Goal: Task Accomplishment & Management: Use online tool/utility

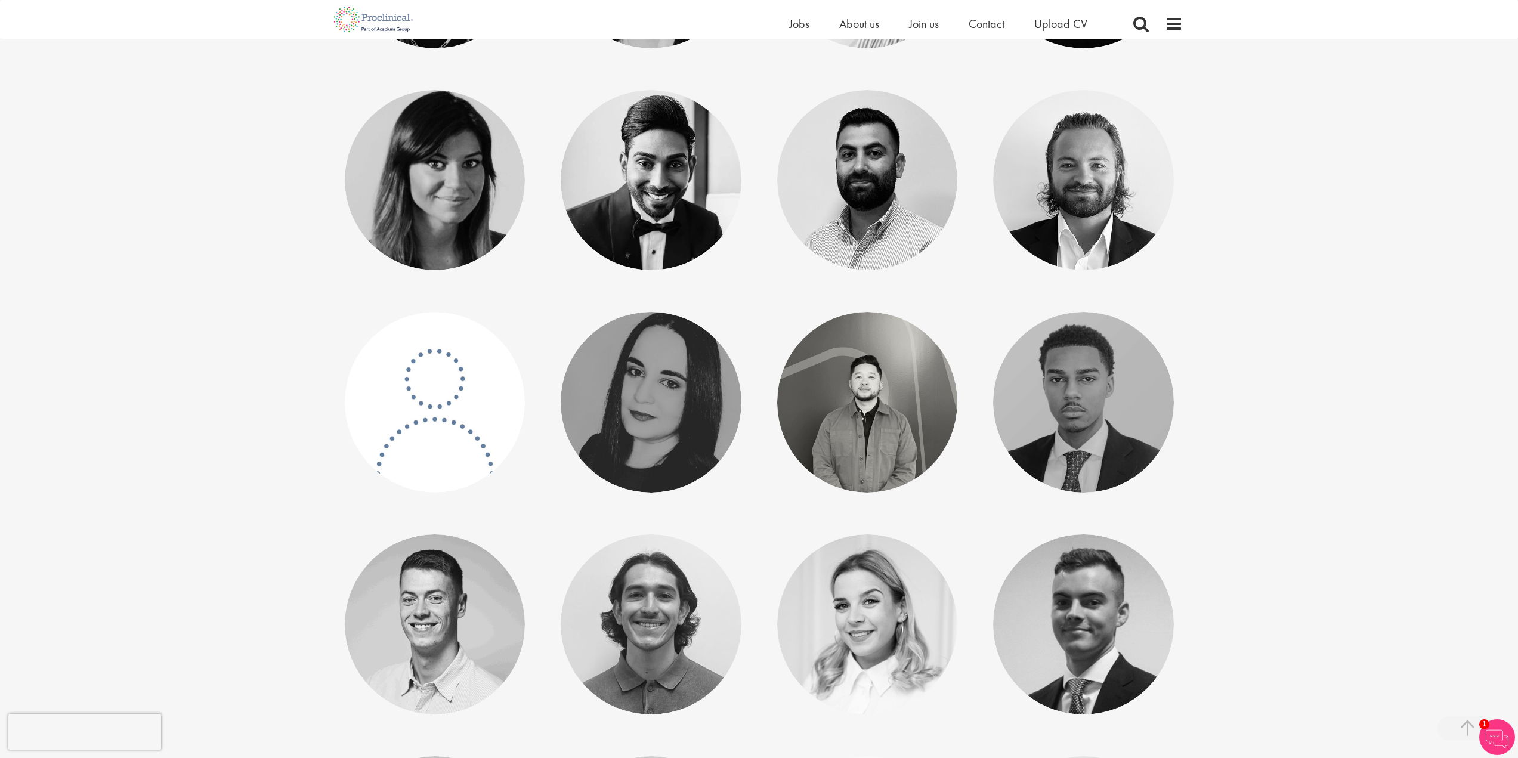
scroll to position [1987, 0]
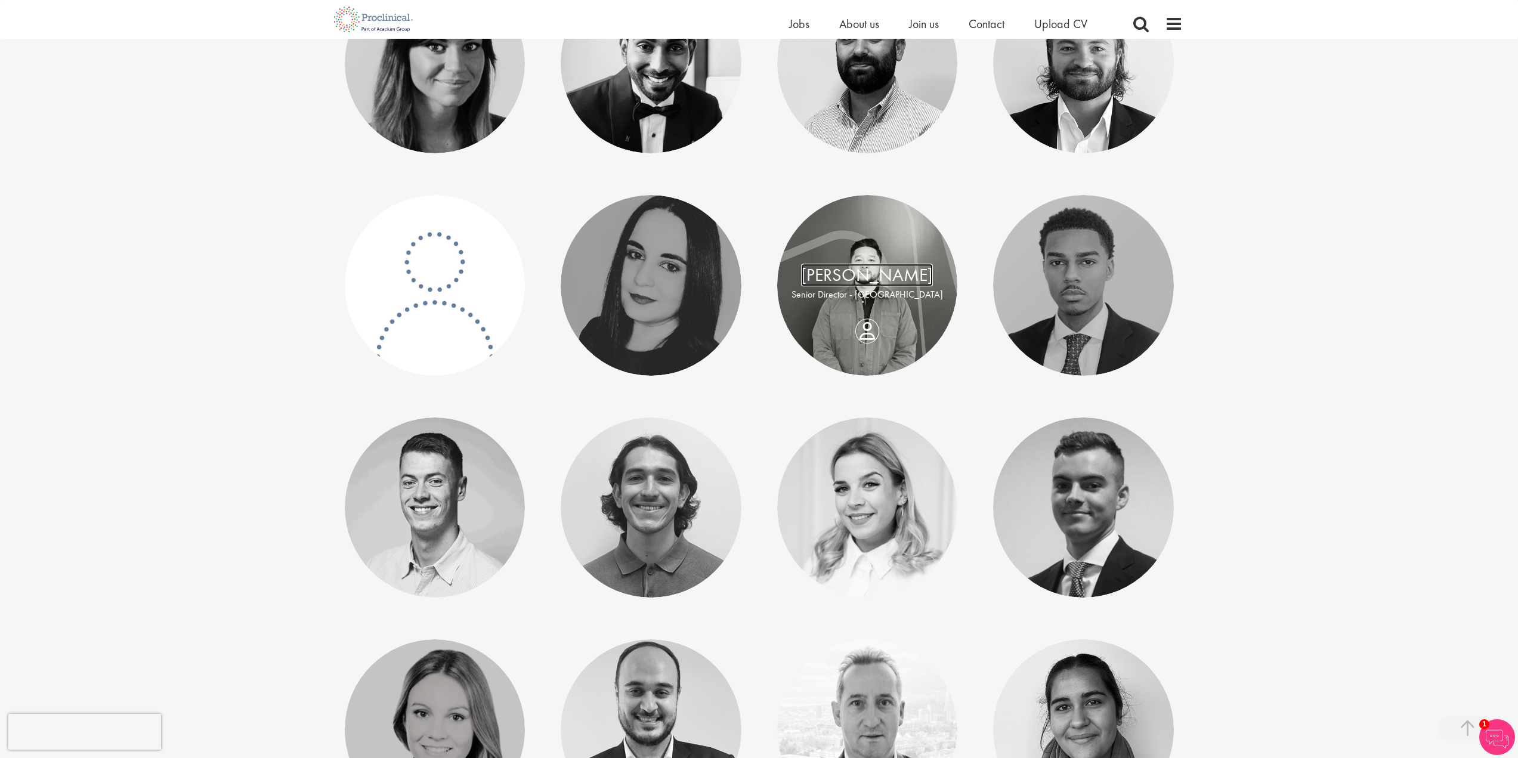
click at [876, 275] on link "Phu Huynh" at bounding box center [867, 275] width 132 height 23
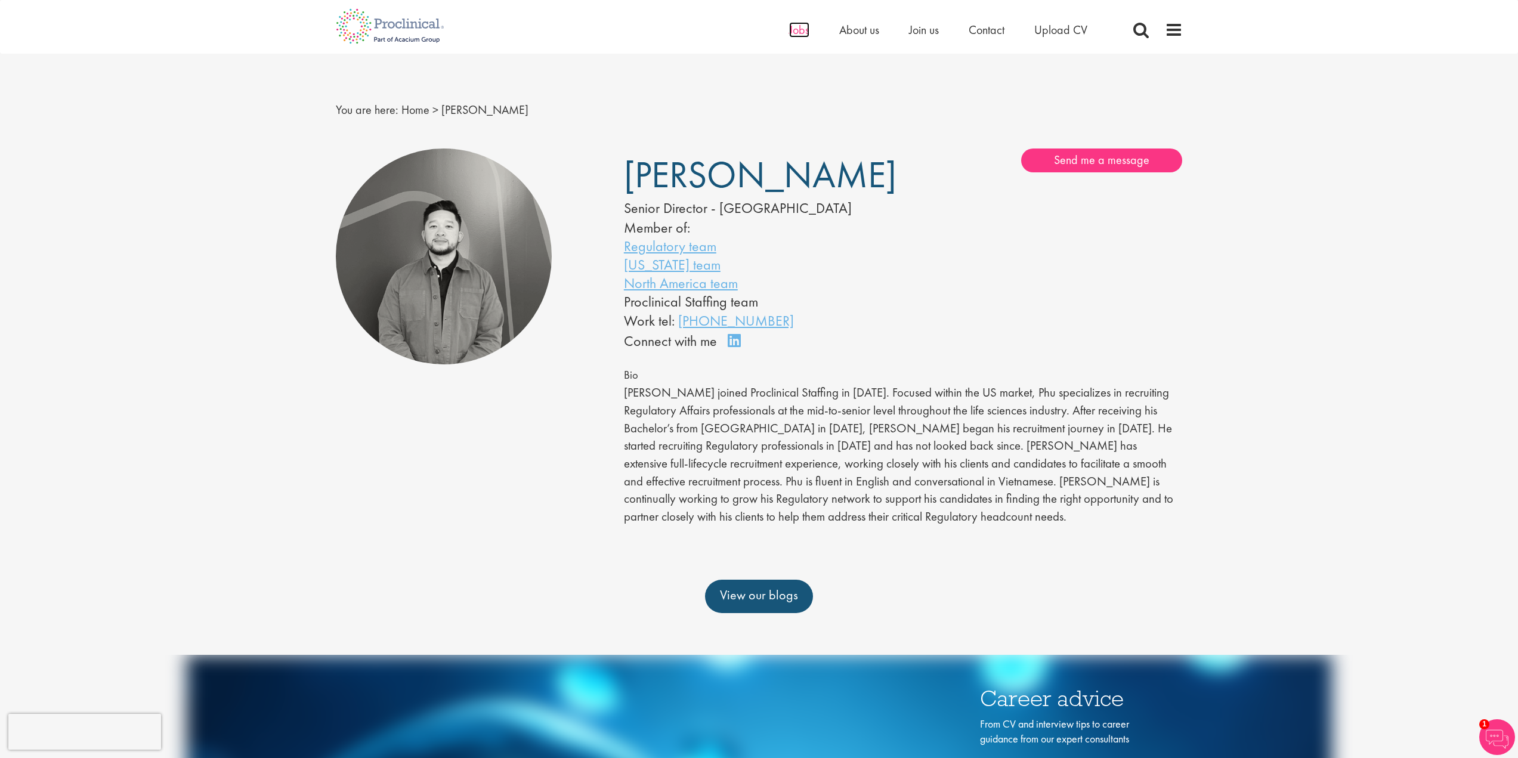
click at [789, 29] on span "Jobs" at bounding box center [799, 30] width 20 height 16
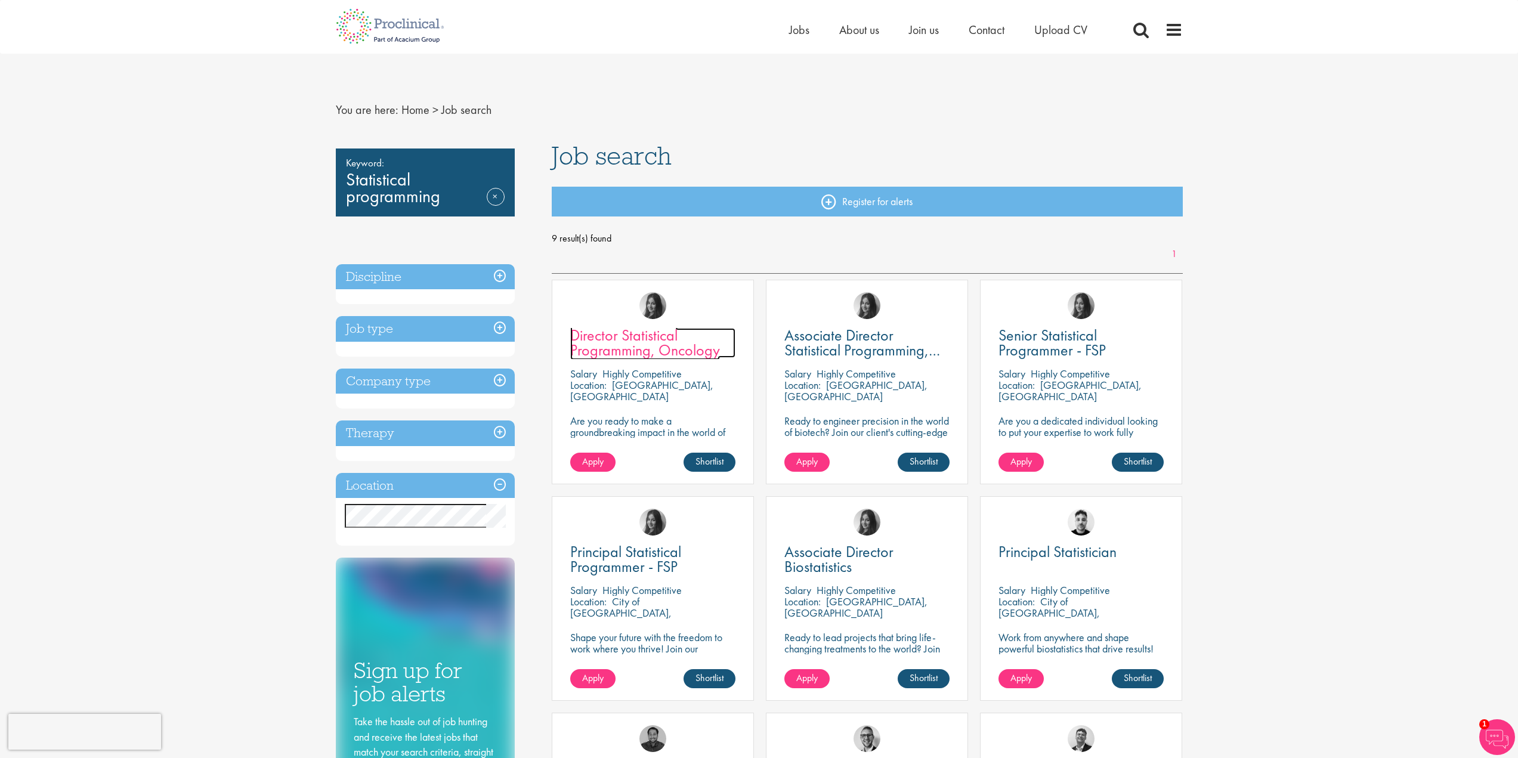
click at [676, 343] on span "Director Statistical Programming, Oncology" at bounding box center [645, 342] width 150 height 35
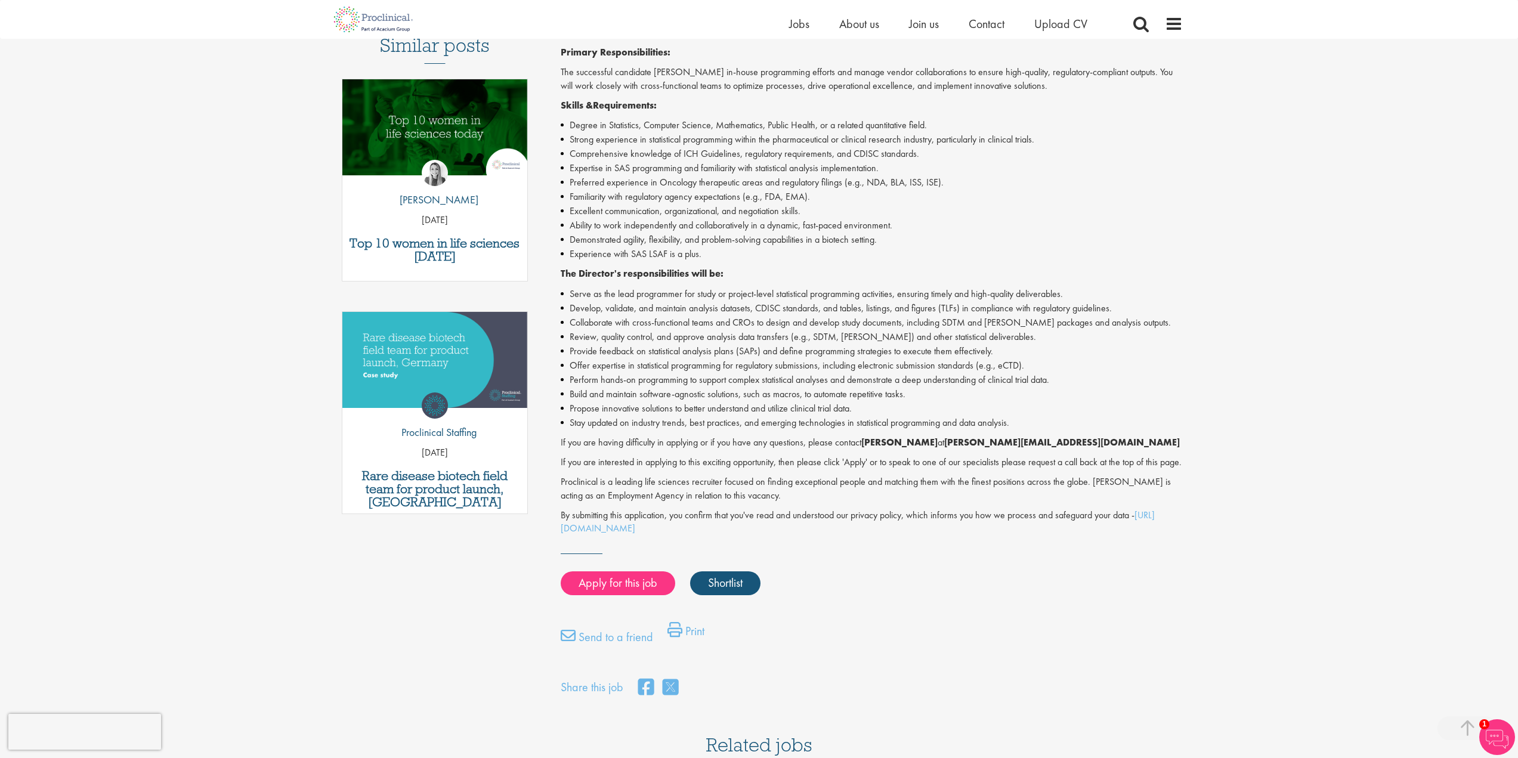
scroll to position [358, 0]
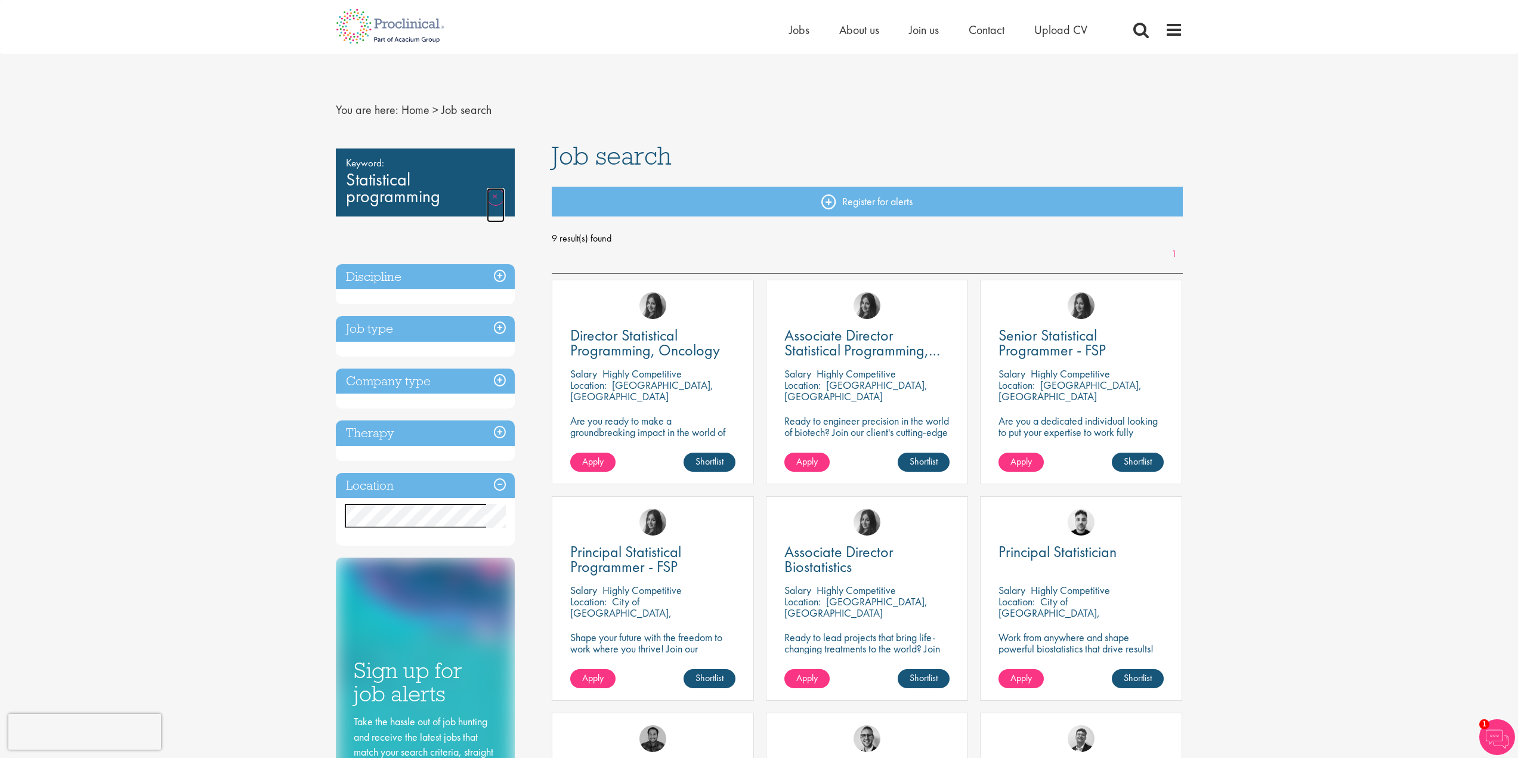
click at [495, 197] on link "Remove" at bounding box center [496, 205] width 18 height 35
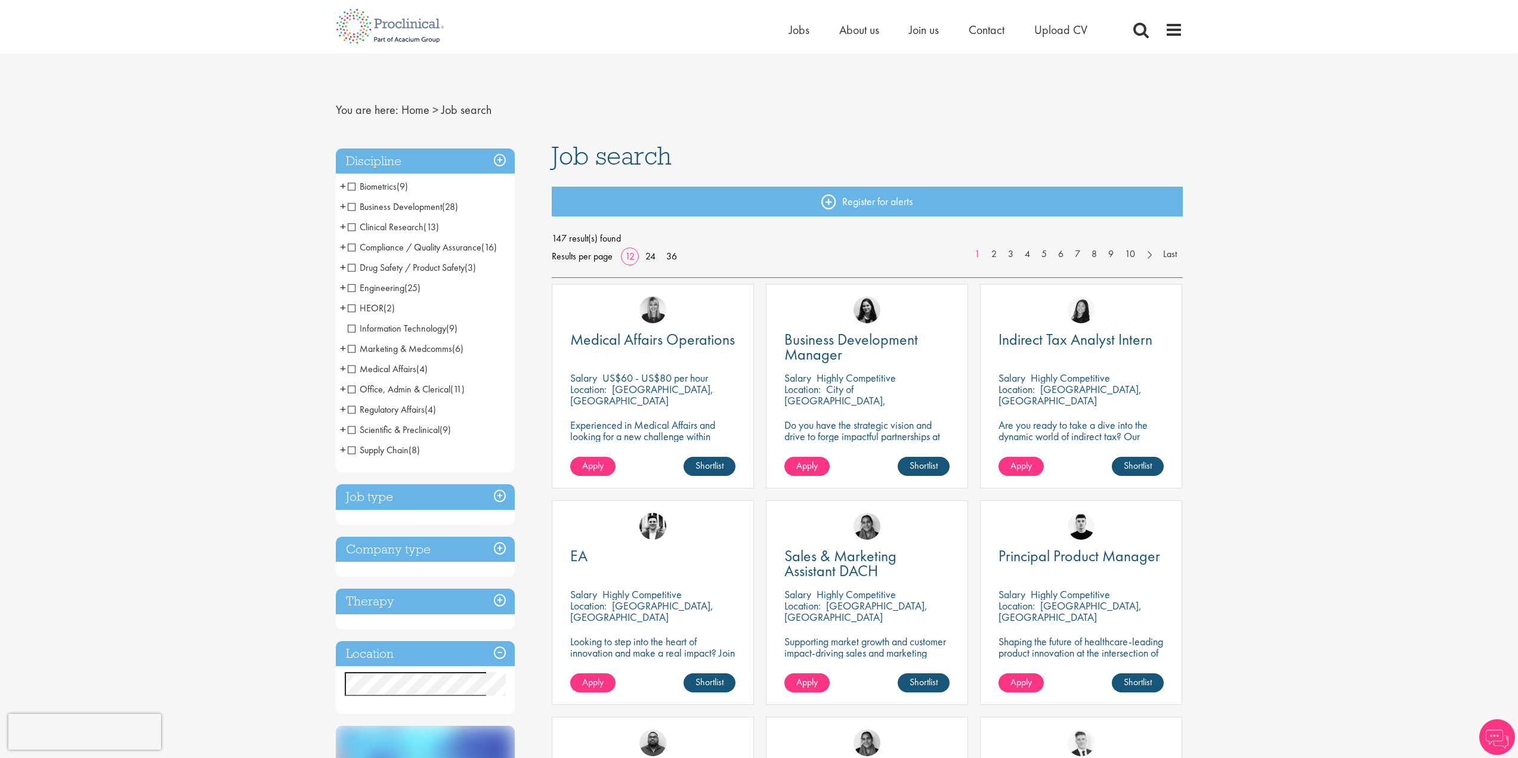
click at [379, 183] on span "Biometrics" at bounding box center [372, 186] width 49 height 13
